Goal: Task Accomplishment & Management: Use online tool/utility

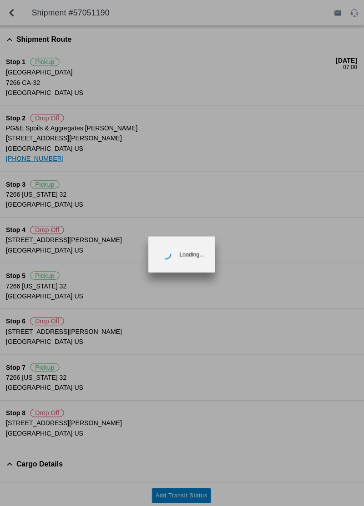
scroll to position [12, 0]
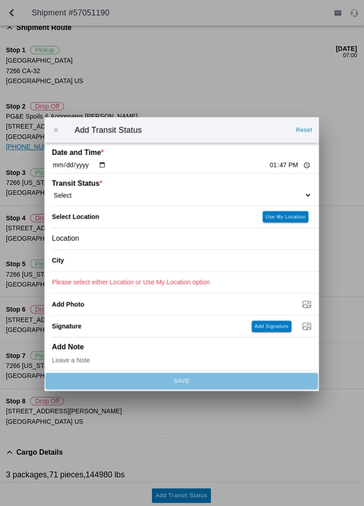
click at [264, 198] on select "Select Arrive at Drop Off Arrive at Pickup Break Start Break Stop Depart Drop O…" at bounding box center [182, 194] width 258 height 8
select select "ARVPULOC"
click at [0, 0] on slot "Use My Location" at bounding box center [0, 0] width 0 height 0
type input "Orland"
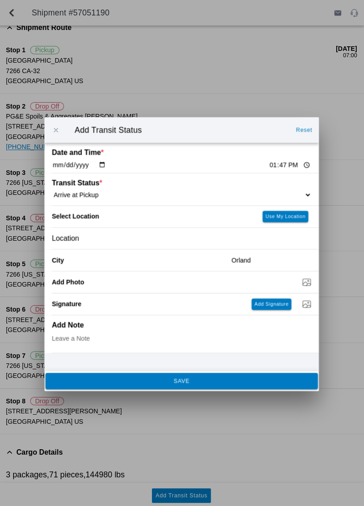
click at [192, 382] on span "SAVE" at bounding box center [181, 379] width 259 height 5
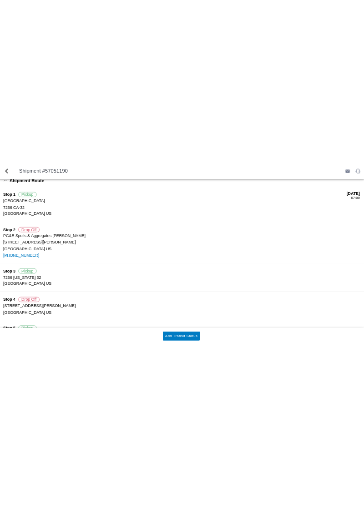
scroll to position [0, 0]
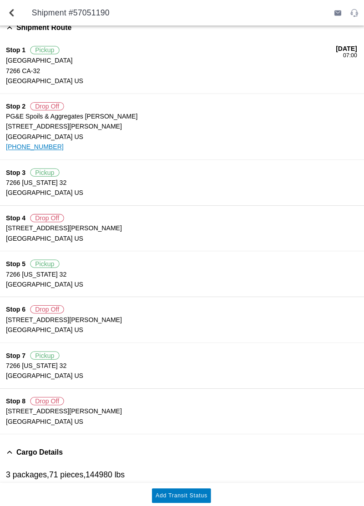
click at [0, 0] on slot "Add Transit Status" at bounding box center [0, 0] width 0 height 0
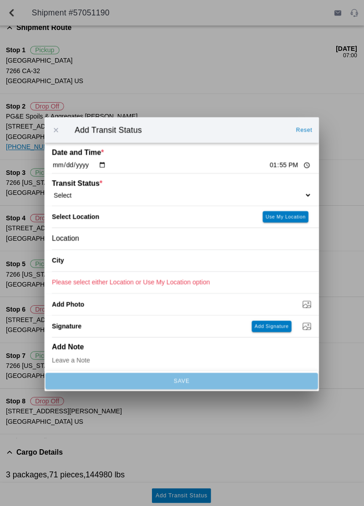
click at [115, 198] on select "Select Arrive at Drop Off Arrive at Pickup Break Start Break Stop Depart Drop O…" at bounding box center [182, 194] width 258 height 8
select select "DPTPULOC"
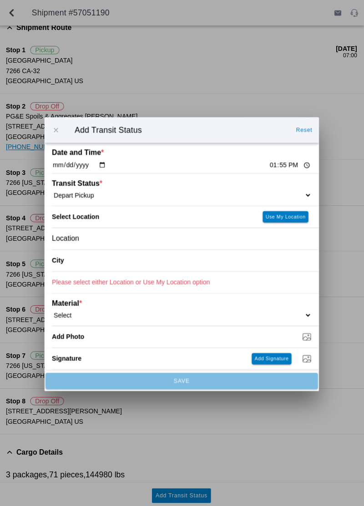
click at [285, 221] on button "Use My Location" at bounding box center [284, 215] width 45 height 11
type input "Orland"
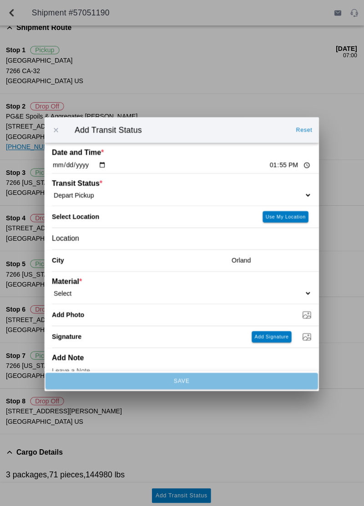
click at [95, 296] on select "Select 1" x 3" Rock 1" x 4" Rock 2" x 4" Rock Asphalt Cold Patch Backfill Spec …" at bounding box center [182, 292] width 258 height 8
select select "708651"
click at [296, 318] on input "Dump / Quarry Tag *" at bounding box center [185, 313] width 265 height 10
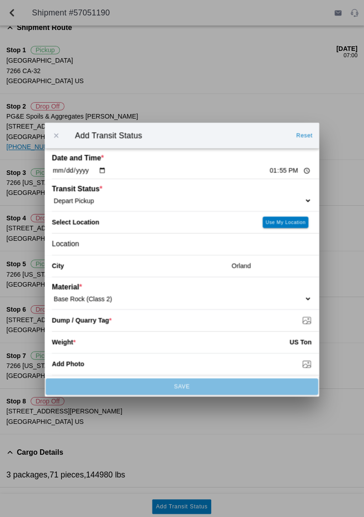
type input "C:\fakepath\17599569237884391982553468309619.jpg"
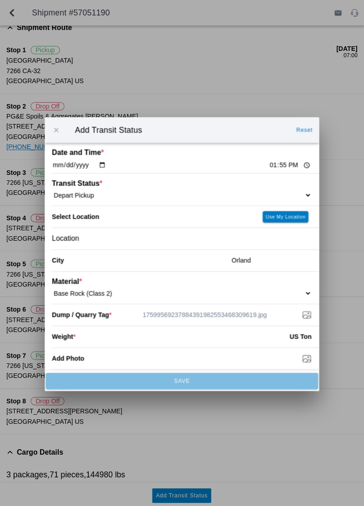
click at [210, 345] on input "number" at bounding box center [182, 335] width 213 height 20
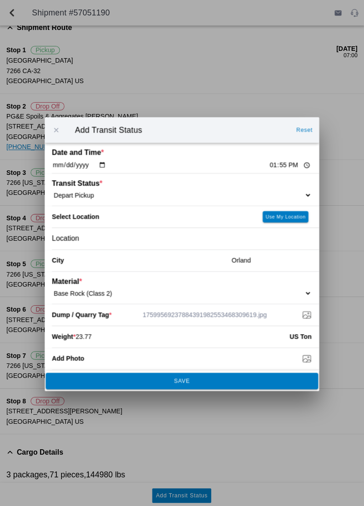
type input "23.77"
click at [202, 388] on button "SAVE" at bounding box center [181, 379] width 271 height 16
